Goal: Task Accomplishment & Management: Use online tool/utility

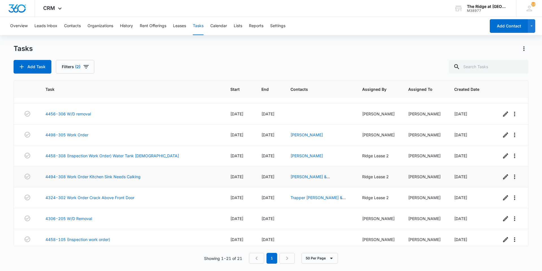
scroll to position [291, 0]
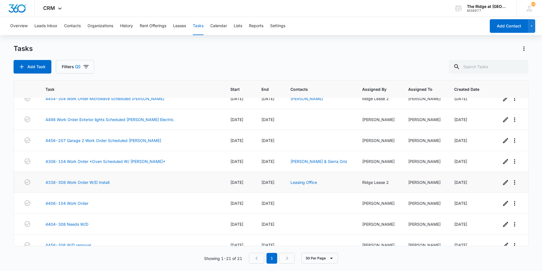
scroll to position [65, 0]
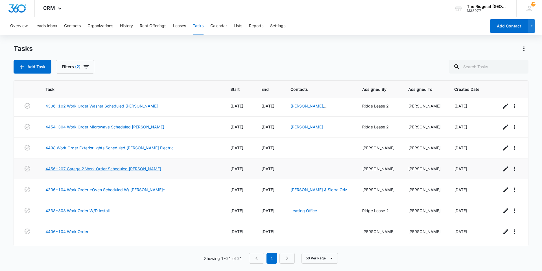
click at [83, 170] on link "4456-207 Garage 2 Work Order Scheduled [PERSON_NAME]" at bounding box center [103, 168] width 116 height 6
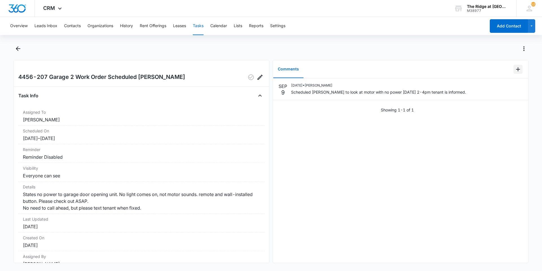
click at [514, 71] on button "Add Comment" at bounding box center [518, 69] width 9 height 9
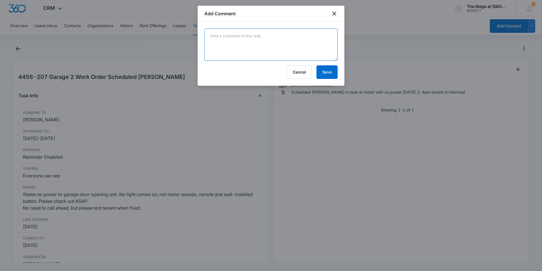
click at [272, 35] on textarea at bounding box center [270, 45] width 133 height 32
type textarea "raynor replaced head unit 9/12/25"
click at [327, 72] on button "Save" at bounding box center [327, 72] width 21 height 14
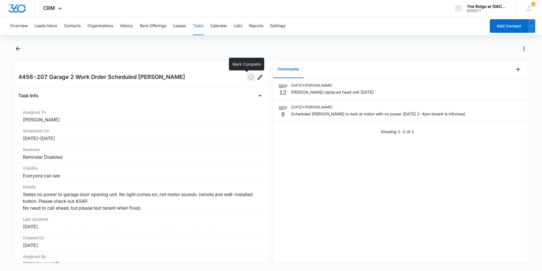
click at [248, 77] on icon "button" at bounding box center [251, 77] width 7 height 7
click at [12, 49] on main "4456-207 Garage 2 Work Order Scheduled Raynor Task Info Assigned To Ricardo Mar…" at bounding box center [271, 156] width 542 height 225
click at [14, 48] on button "Back" at bounding box center [18, 48] width 9 height 9
